Goal: Transaction & Acquisition: Purchase product/service

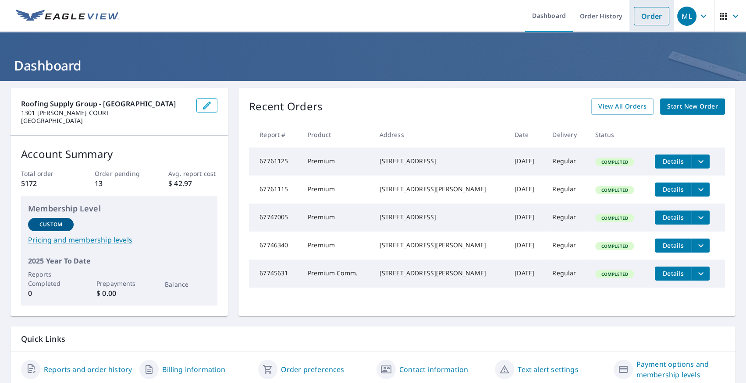
click at [640, 20] on link "Order" at bounding box center [650, 16] width 35 height 18
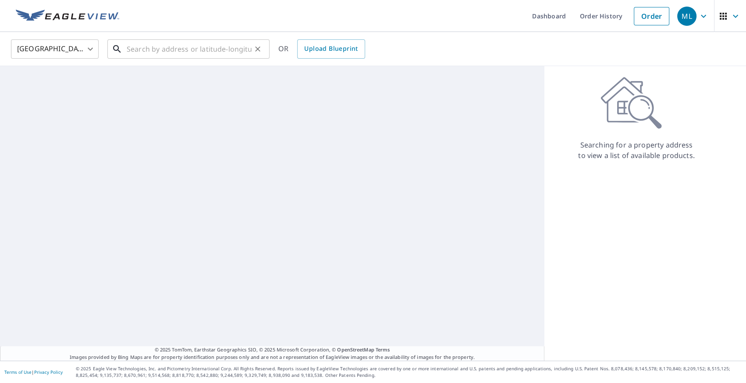
click at [203, 46] on input "text" at bounding box center [189, 49] width 125 height 25
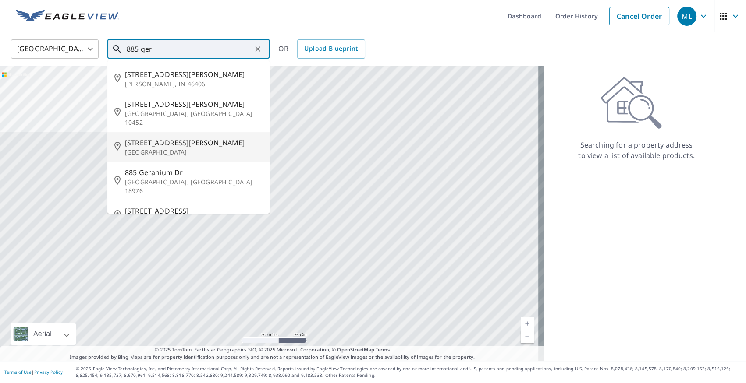
click at [148, 138] on span "[STREET_ADDRESS][PERSON_NAME]" at bounding box center [194, 143] width 138 height 11
type input "[STREET_ADDRESS][PERSON_NAME]"
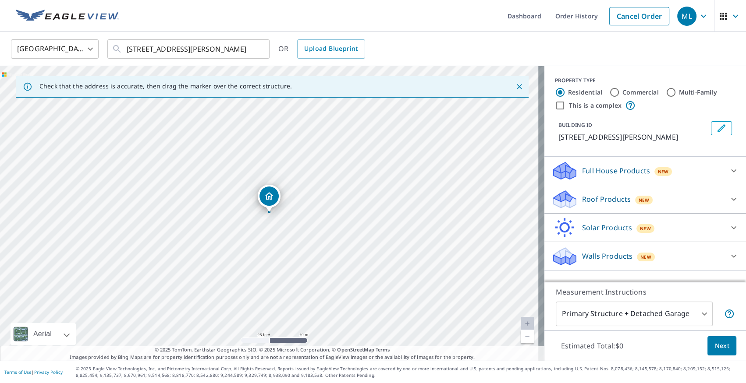
click at [642, 194] on div "New" at bounding box center [644, 199] width 18 height 11
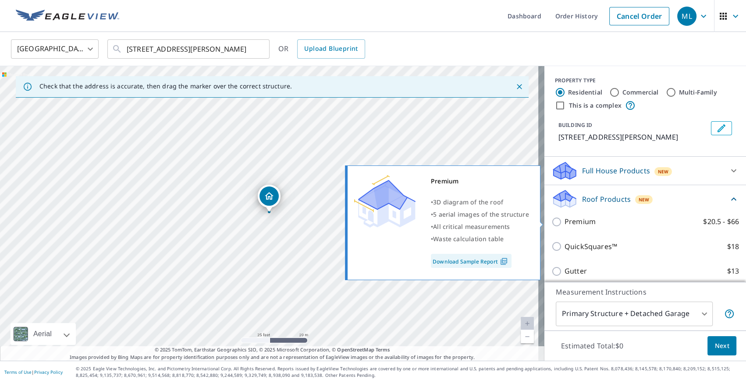
click at [573, 226] on p "Premium" at bounding box center [579, 221] width 31 height 11
click at [564, 226] on input "Premium $20.5 - $66" at bounding box center [557, 222] width 13 height 11
checkbox input "true"
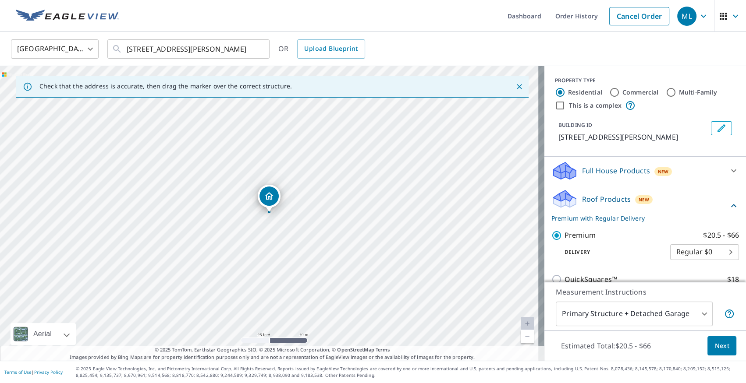
click at [714, 345] on span "Next" at bounding box center [721, 346] width 15 height 11
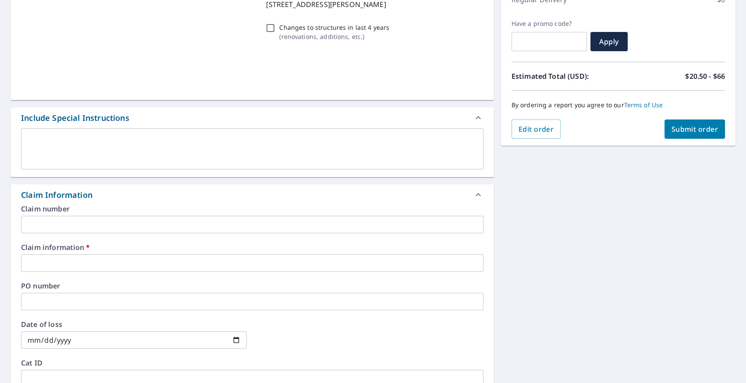
scroll to position [199, 0]
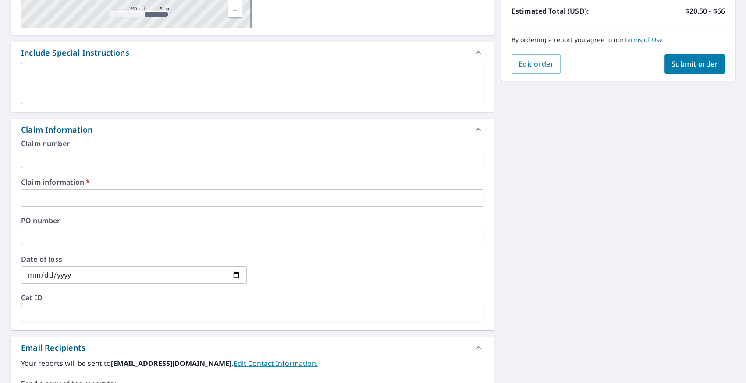
click at [99, 239] on input "text" at bounding box center [252, 237] width 462 height 18
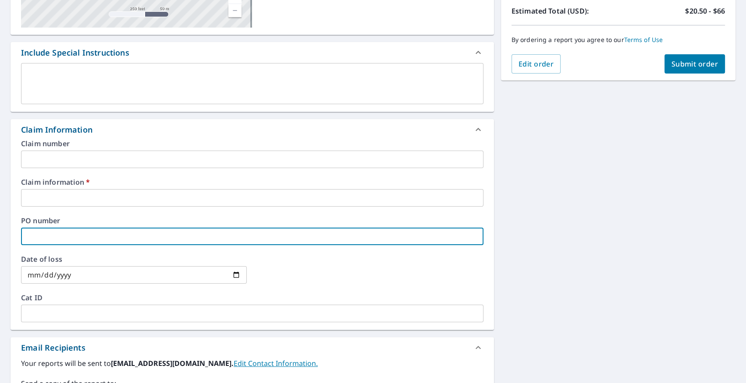
type input "c"
checkbox input "true"
type input "ca"
checkbox input "true"
type input "cap"
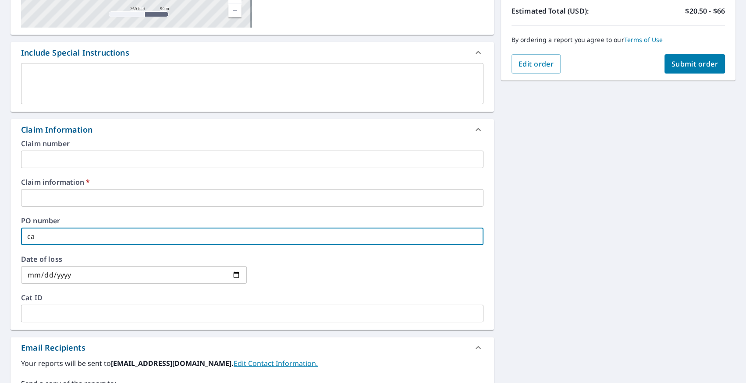
checkbox input "true"
type input "caps"
checkbox input "true"
type input "capst"
checkbox input "true"
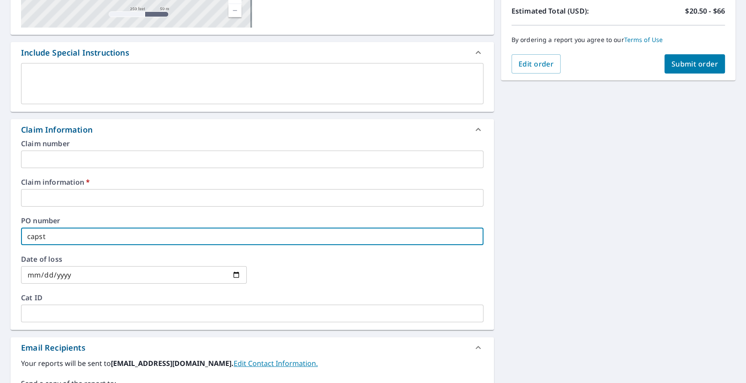
type input "capsto"
checkbox input "true"
type input "capston"
checkbox input "true"
type input "capstonw"
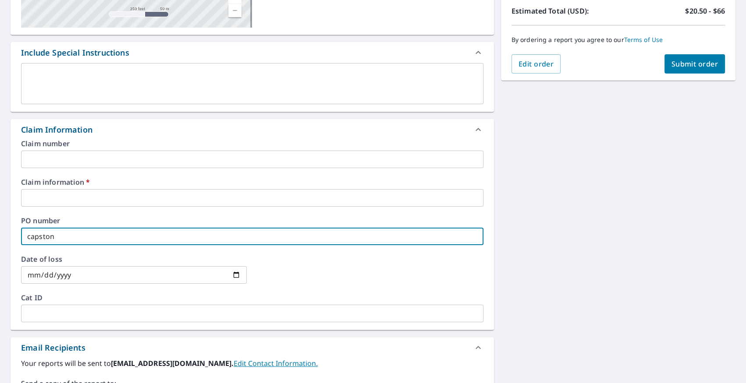
checkbox input "true"
type input "capston"
checkbox input "true"
type input "capstone"
checkbox input "true"
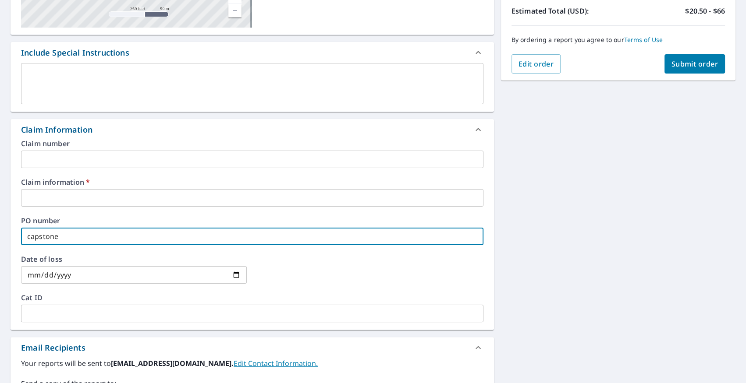
type input "capstone"
checkbox input "true"
type input "capstone"
click at [98, 151] on input "text" at bounding box center [252, 160] width 462 height 18
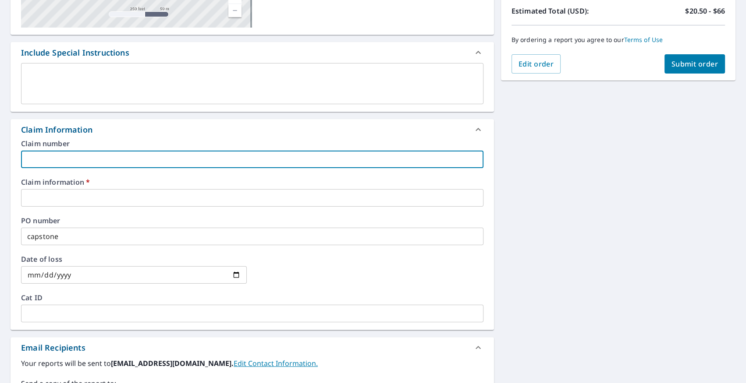
type input "c"
checkbox input "true"
type input "ca"
checkbox input "true"
type input "cap"
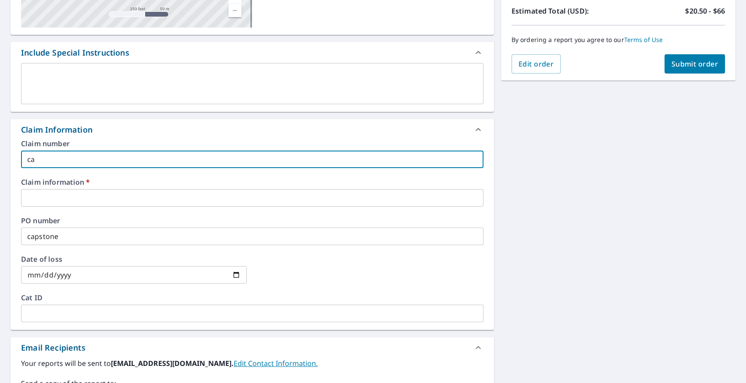
checkbox input "true"
type input "caps"
checkbox input "true"
type input "capst"
checkbox input "true"
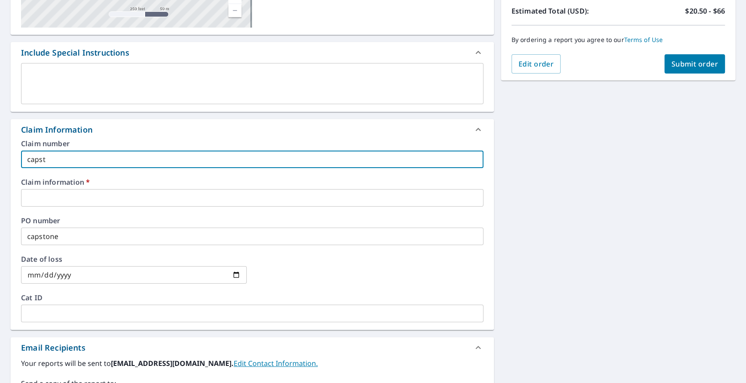
type input "capstp"
checkbox input "true"
type input "capstpen"
checkbox input "true"
type input "capstpe"
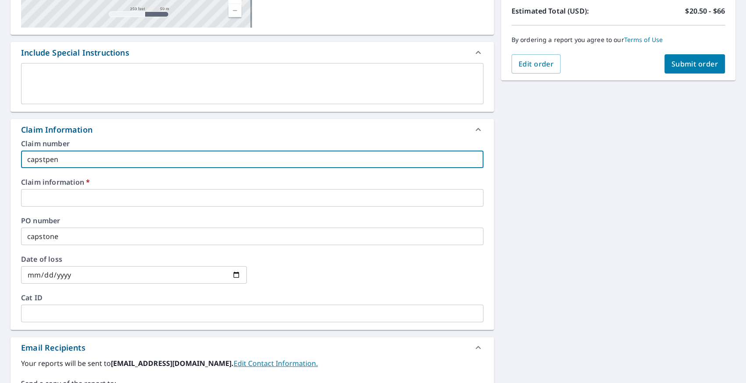
checkbox input "true"
type input "capstp"
checkbox input "true"
type input "capst"
checkbox input "true"
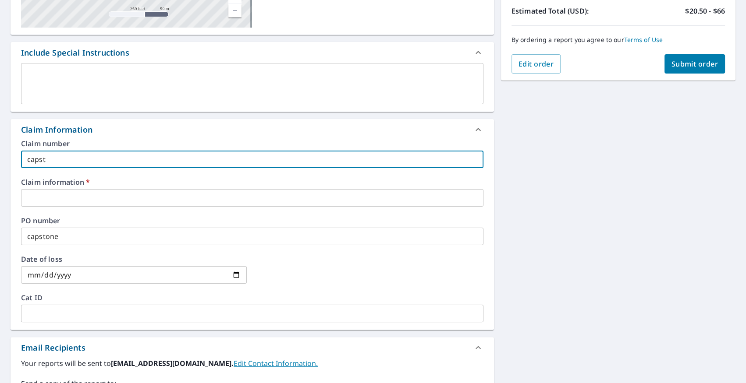
type input "caps"
checkbox input "true"
type input "cap"
checkbox input "true"
type input "ca"
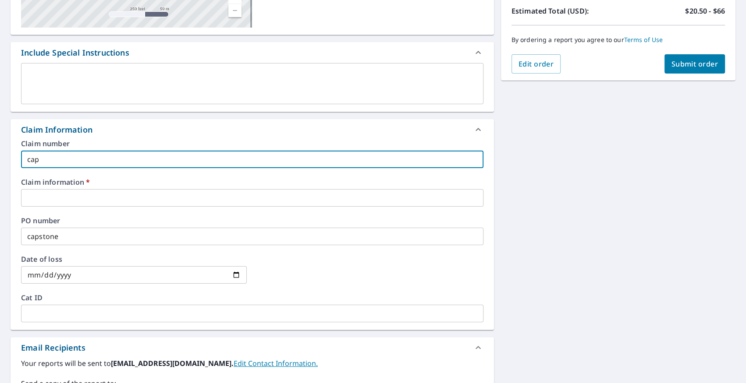
checkbox input "true"
type input "c"
checkbox input "true"
type input "c"
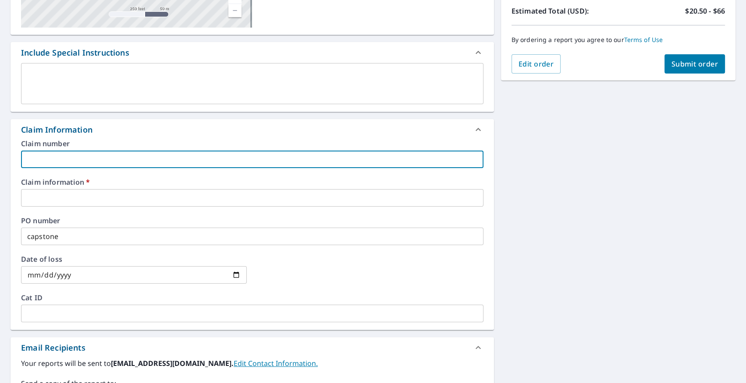
checkbox input "true"
type input "ca"
checkbox input "true"
type input "ca["
checkbox input "true"
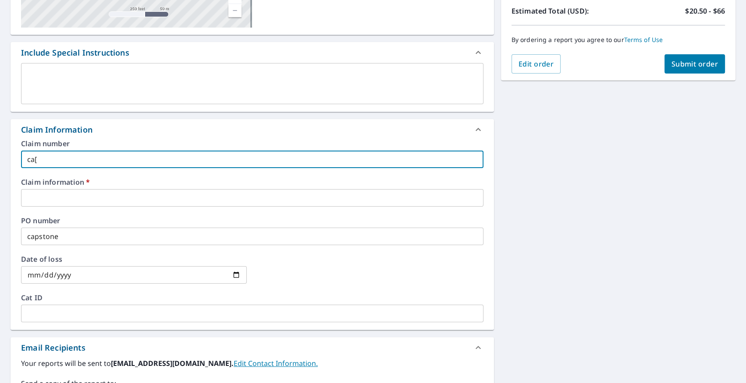
type input "ca"
checkbox input "true"
type input "cap"
checkbox input "true"
type input "caps"
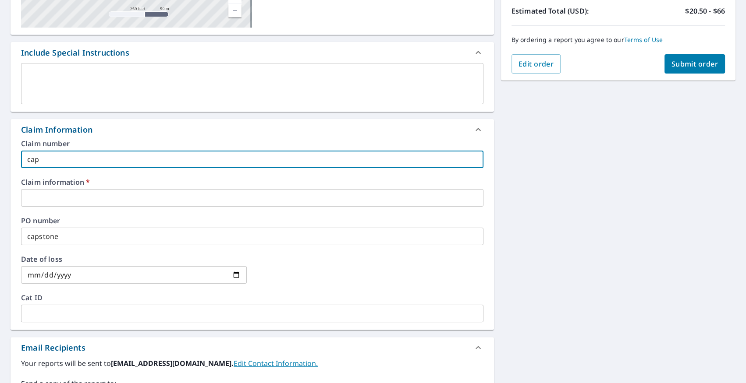
checkbox input "true"
type input "capsr"
checkbox input "true"
type input "capsro"
checkbox input "true"
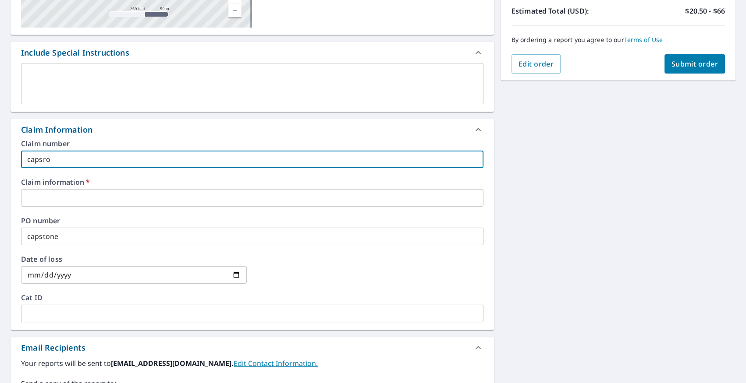
type input "capsr"
checkbox input "true"
type input "caps"
checkbox input "true"
type input "capst"
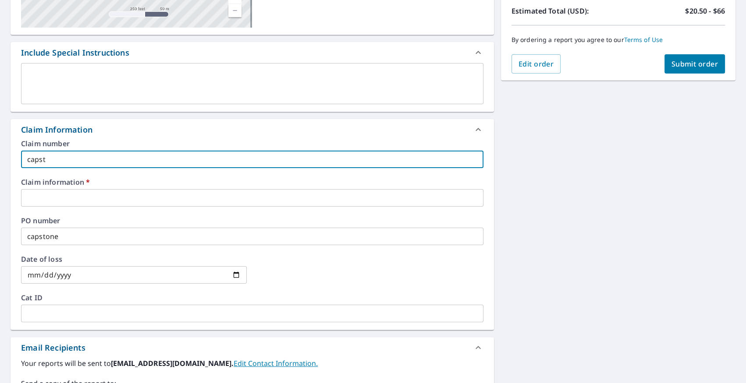
checkbox input "true"
type input "capsto"
checkbox input "true"
type input "capston"
checkbox input "true"
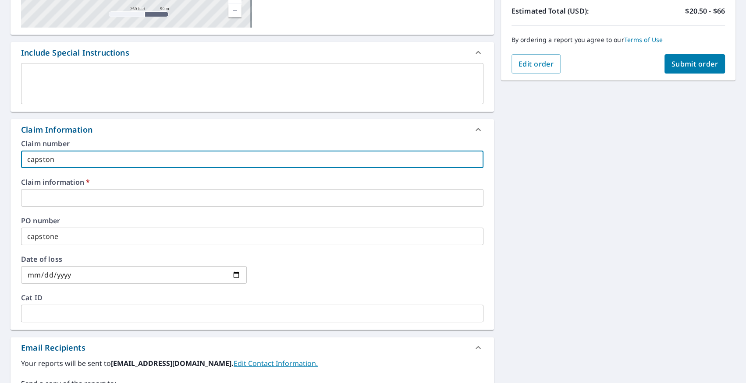
type input "capstone"
checkbox input "true"
type input "capstone"
checkbox input "true"
type input "capstone"
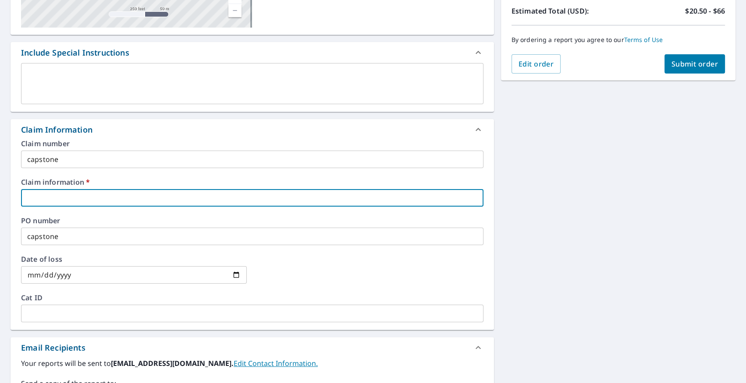
type input "c"
checkbox input "true"
type input "ca"
checkbox input "true"
type input "cap"
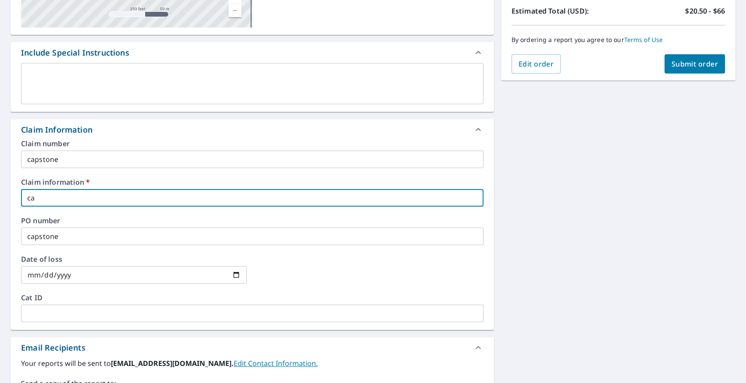
checkbox input "true"
type input "caps"
checkbox input "true"
type input "capsr"
checkbox input "true"
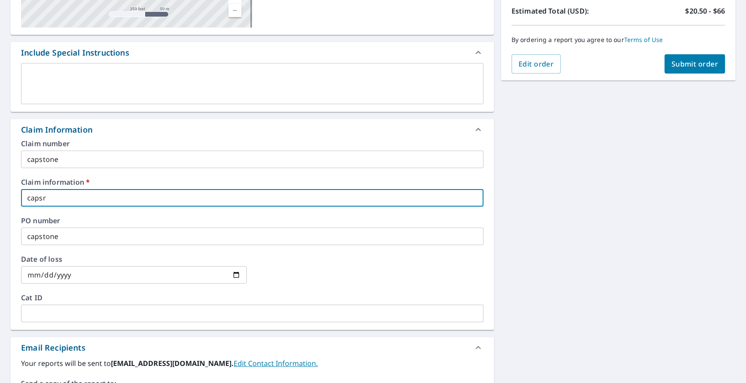
type input "caps"
checkbox input "true"
type input "capst"
checkbox input "true"
type input "capsto"
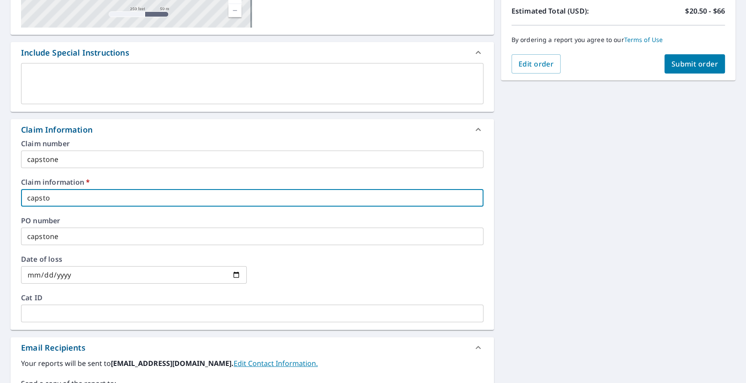
checkbox input "true"
type input "capston"
checkbox input "true"
type input "capstonb"
checkbox input "true"
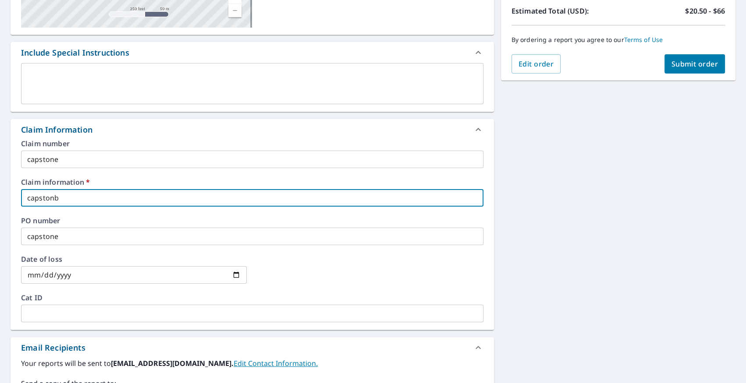
type input "capston"
checkbox input "true"
type input "capstone"
checkbox input "true"
type input "capstone"
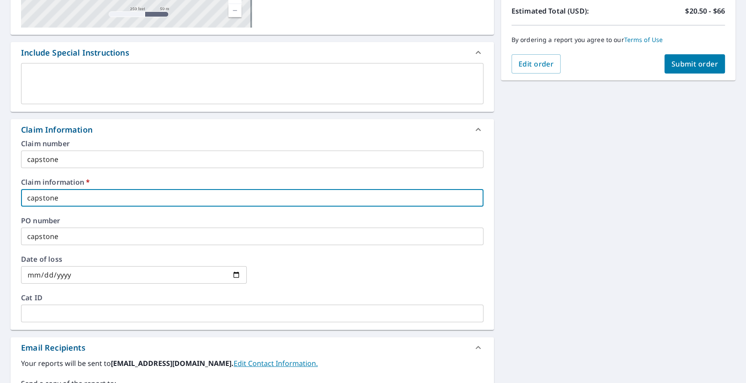
checkbox input "true"
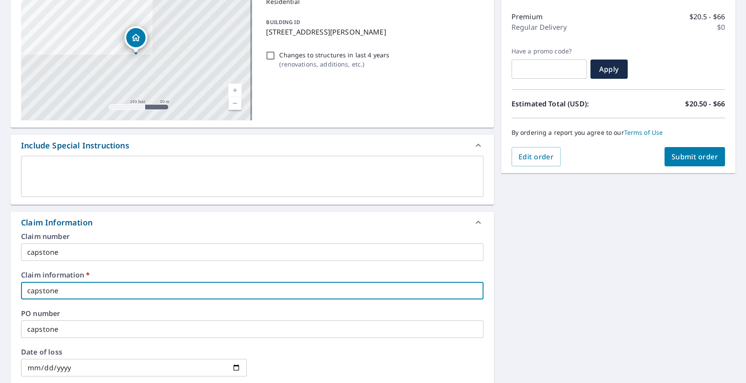
scroll to position [66, 0]
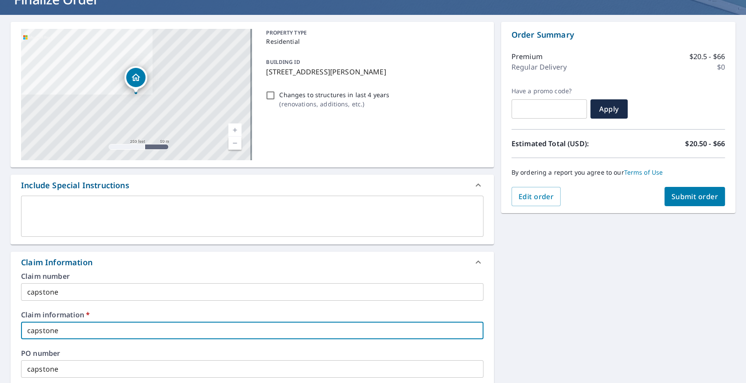
type input "capstone"
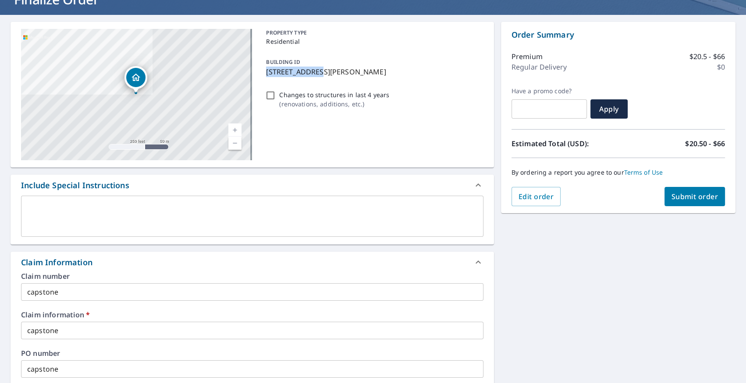
copy p "[STREET_ADDRESS][PERSON_NAME]"
drag, startPoint x: 266, startPoint y: 71, endPoint x: 313, endPoint y: 78, distance: 47.8
click at [313, 78] on div "BUILDING ID [STREET_ADDRESS][PERSON_NAME]" at bounding box center [372, 67] width 220 height 28
checkbox input "true"
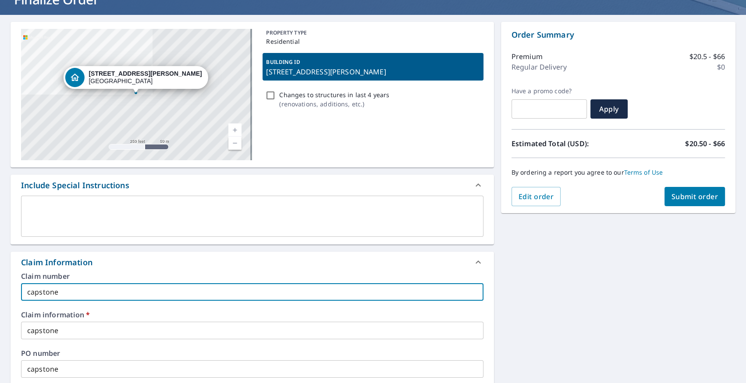
click at [159, 300] on input "capstone" at bounding box center [252, 292] width 462 height 18
paste input "[STREET_ADDRESS][PERSON_NAME]"
type input "capstone [STREET_ADDRESS][PERSON_NAME]"
checkbox input "true"
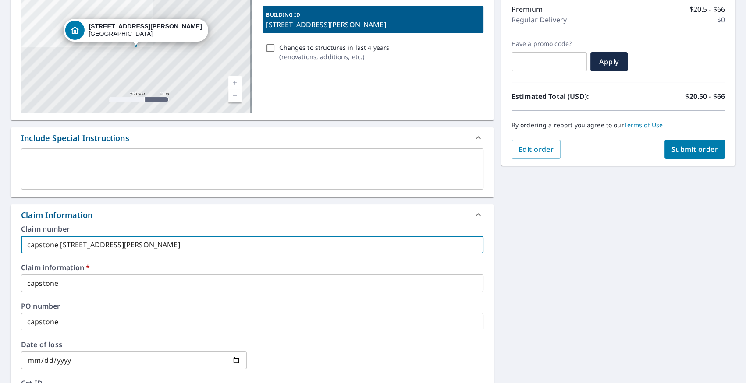
scroll to position [132, 0]
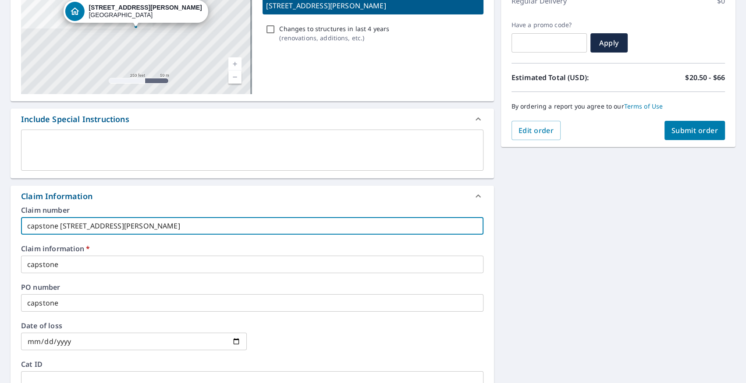
type input "capstone [STREET_ADDRESS][PERSON_NAME]"
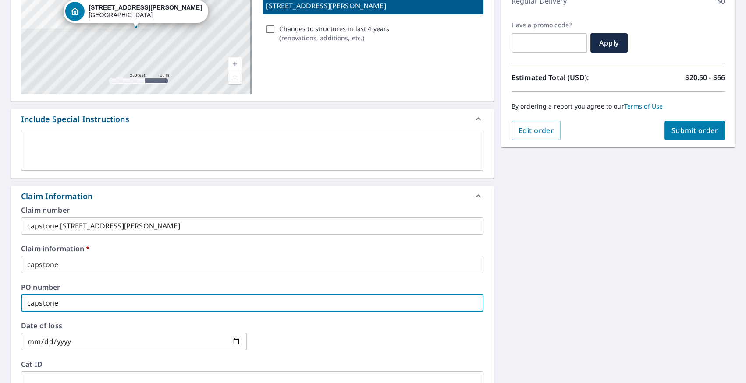
click at [147, 303] on input "capstone" at bounding box center [252, 303] width 462 height 18
paste input "[STREET_ADDRESS][PERSON_NAME]"
type input "capstone [STREET_ADDRESS][PERSON_NAME]"
checkbox input "true"
type input "capstone [STREET_ADDRESS][PERSON_NAME]"
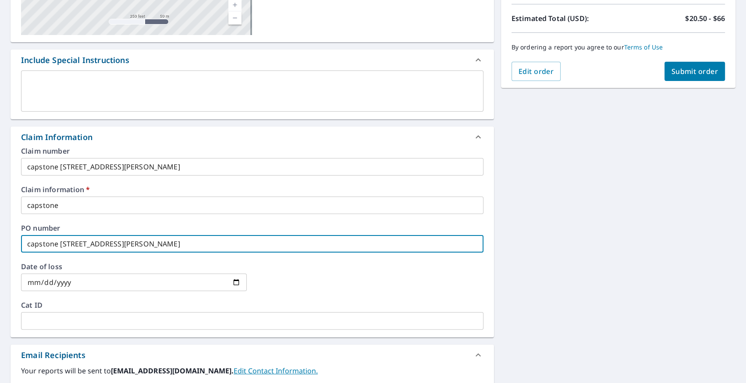
scroll to position [265, 0]
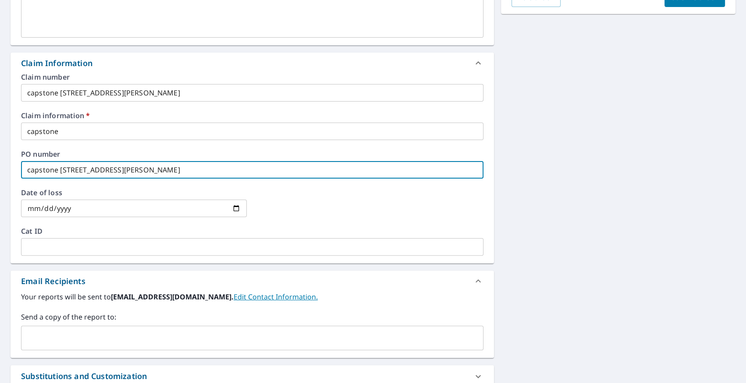
click at [105, 345] on input "text" at bounding box center [245, 338] width 441 height 17
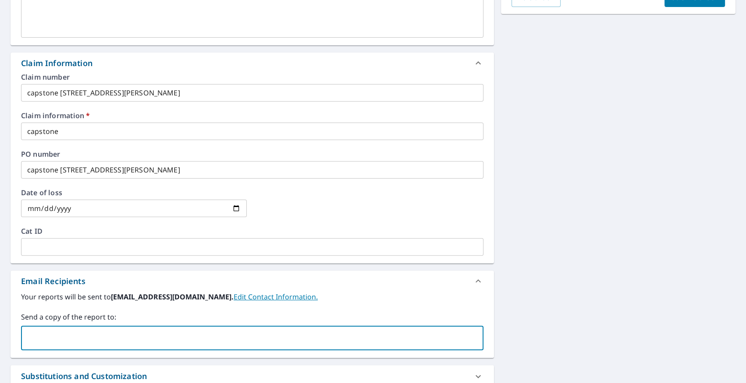
paste input "[PERSON_NAME][EMAIL_ADDRESS][DOMAIN_NAME]"
type input "[PERSON_NAME][EMAIL_ADDRESS][DOMAIN_NAME]"
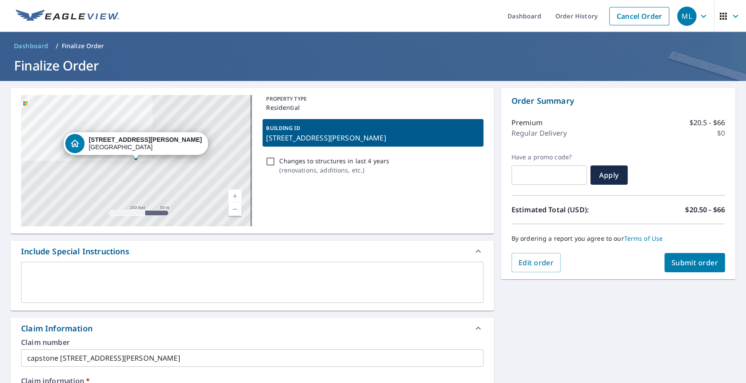
click at [690, 260] on span "Submit order" at bounding box center [694, 263] width 47 height 10
checkbox input "true"
